Goal: Communication & Community: Share content

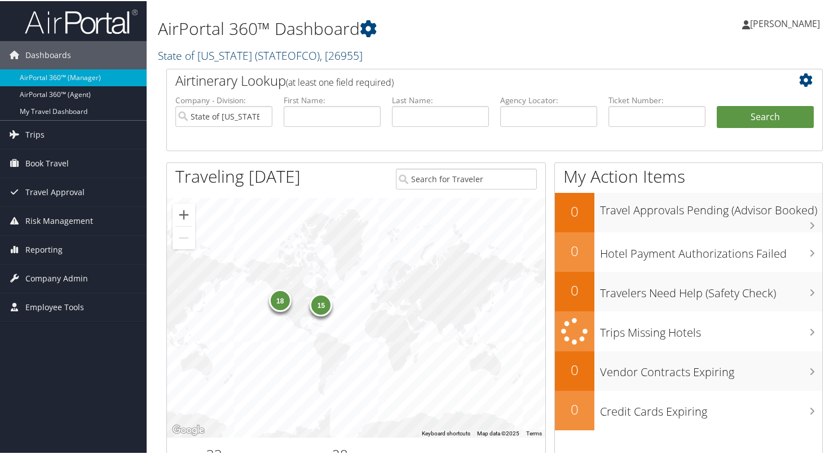
click at [179, 54] on link "State of Colorado ( STATEOFCO ) , [ 26955 ]" at bounding box center [260, 54] width 205 height 15
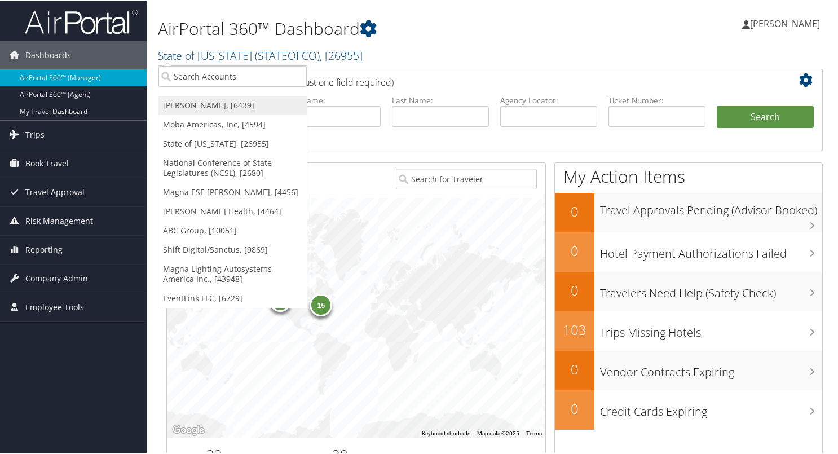
click at [192, 101] on link "Doner, [6439]" at bounding box center [232, 104] width 148 height 19
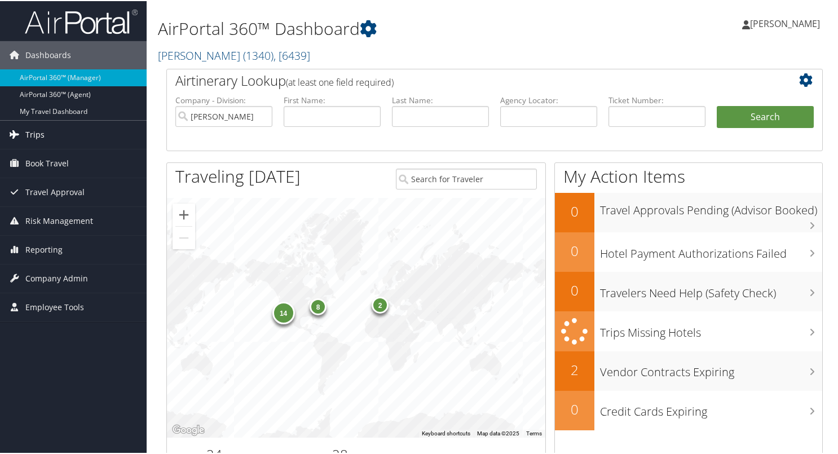
click at [38, 135] on span "Trips" at bounding box center [34, 134] width 19 height 28
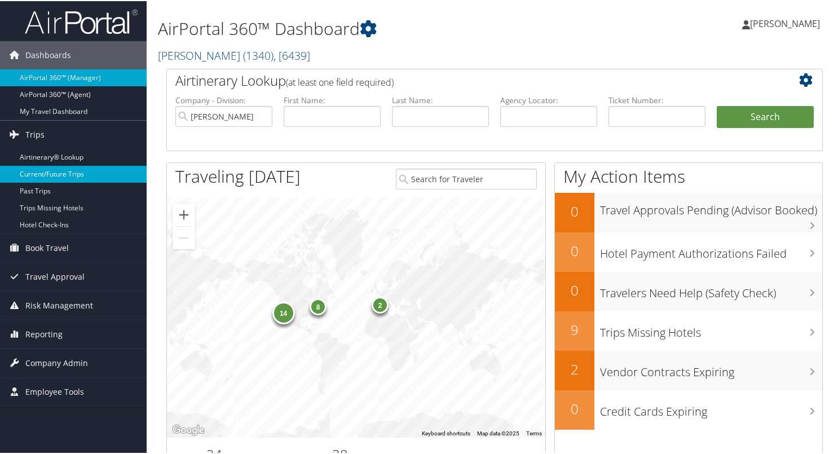
click at [36, 175] on link "Current/Future Trips" at bounding box center [73, 173] width 147 height 17
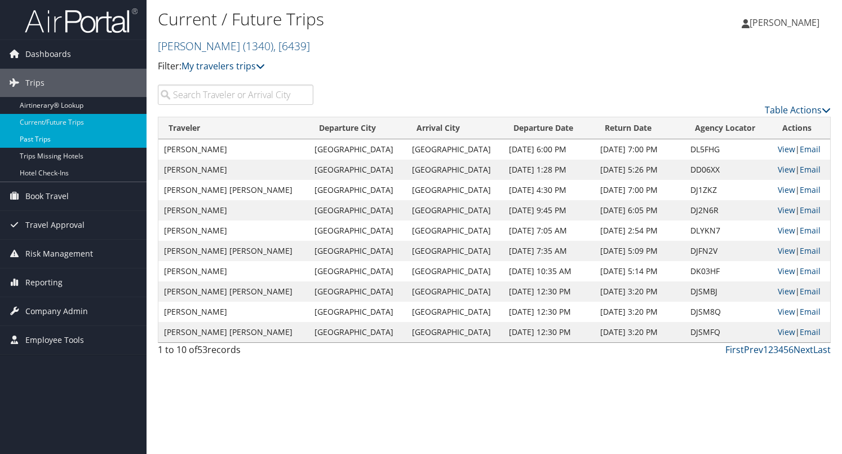
click at [32, 140] on link "Past Trips" at bounding box center [73, 139] width 147 height 17
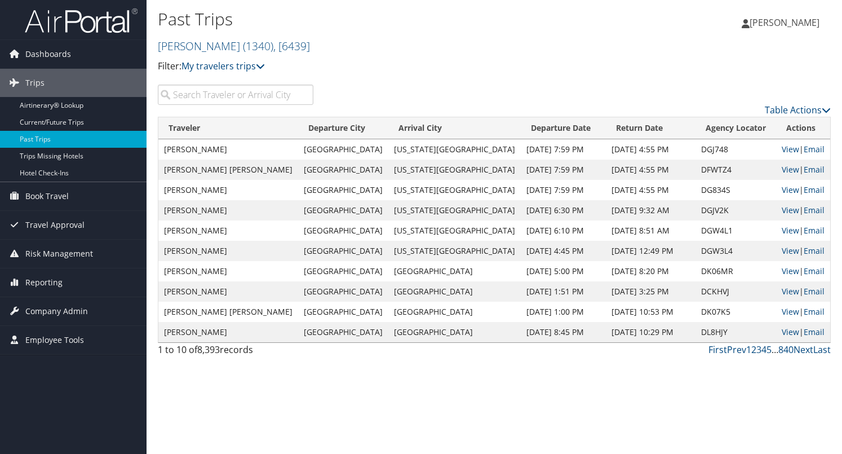
click at [214, 89] on input "search" at bounding box center [236, 95] width 156 height 20
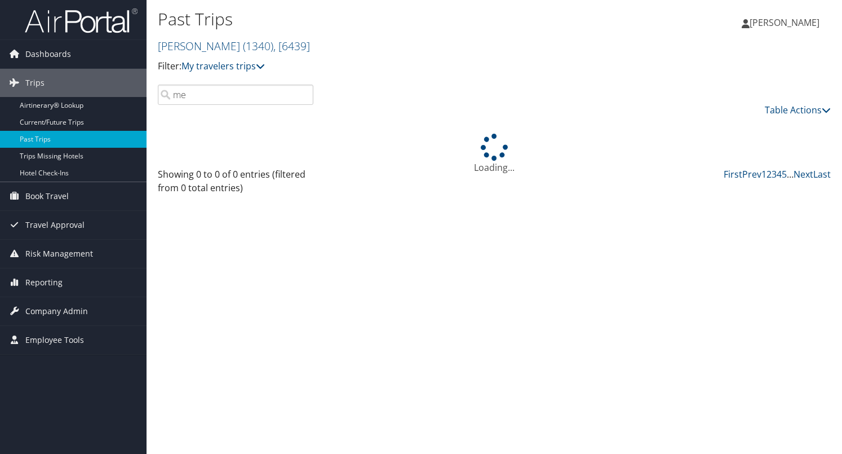
type input "m"
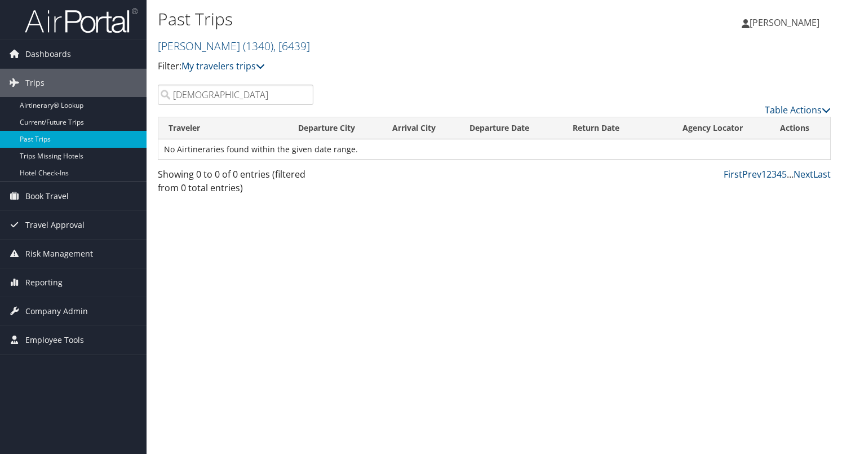
click at [218, 98] on input "Mussal" at bounding box center [236, 95] width 156 height 20
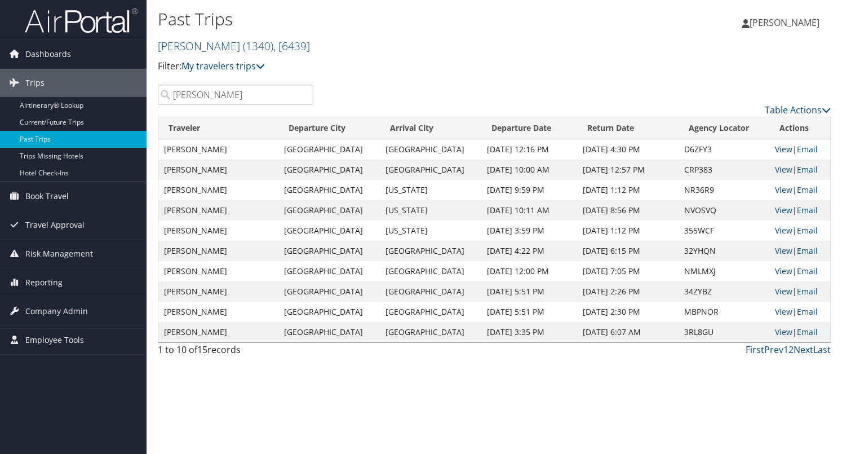
type input "Musallam"
click at [780, 149] on link "View" at bounding box center [783, 149] width 17 height 11
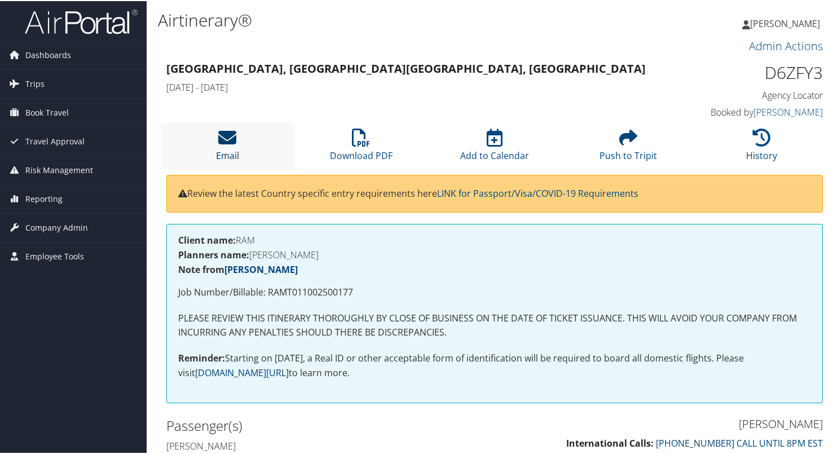
click at [223, 144] on icon at bounding box center [227, 136] width 18 height 18
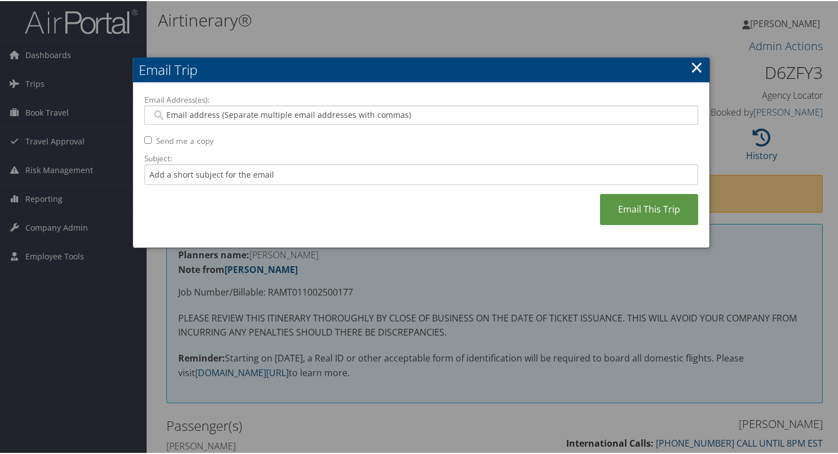
click at [272, 118] on input "Email Address(es):" at bounding box center [421, 113] width 538 height 11
type input "ks"
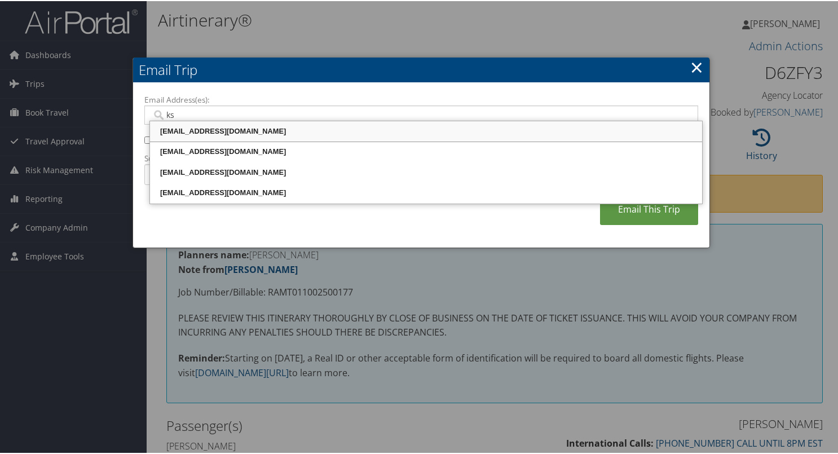
click at [189, 129] on div "[EMAIL_ADDRESS][DOMAIN_NAME]" at bounding box center [426, 130] width 549 height 11
type input "[EMAIL_ADDRESS][DOMAIN_NAME]"
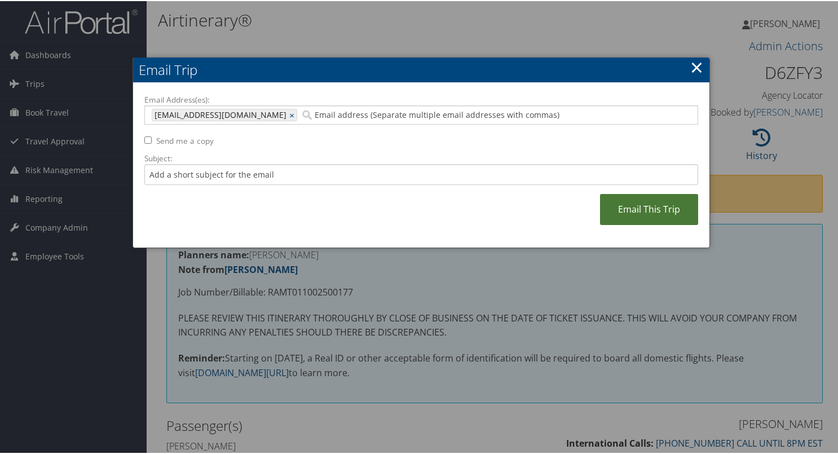
click at [633, 208] on link "Email This Trip" at bounding box center [649, 208] width 98 height 31
